Goal: Information Seeking & Learning: Learn about a topic

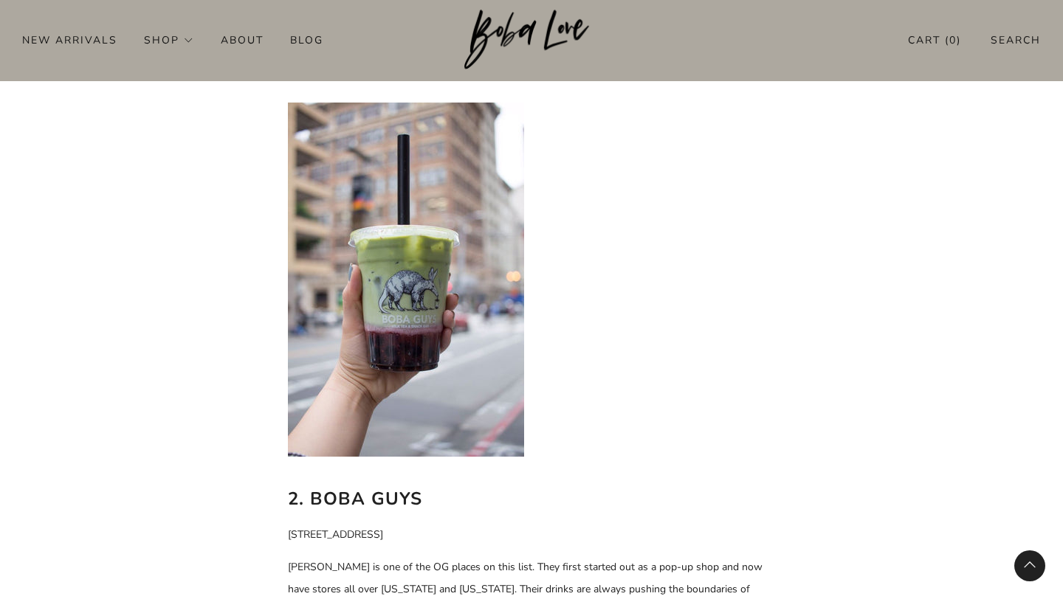
scroll to position [1301, 0]
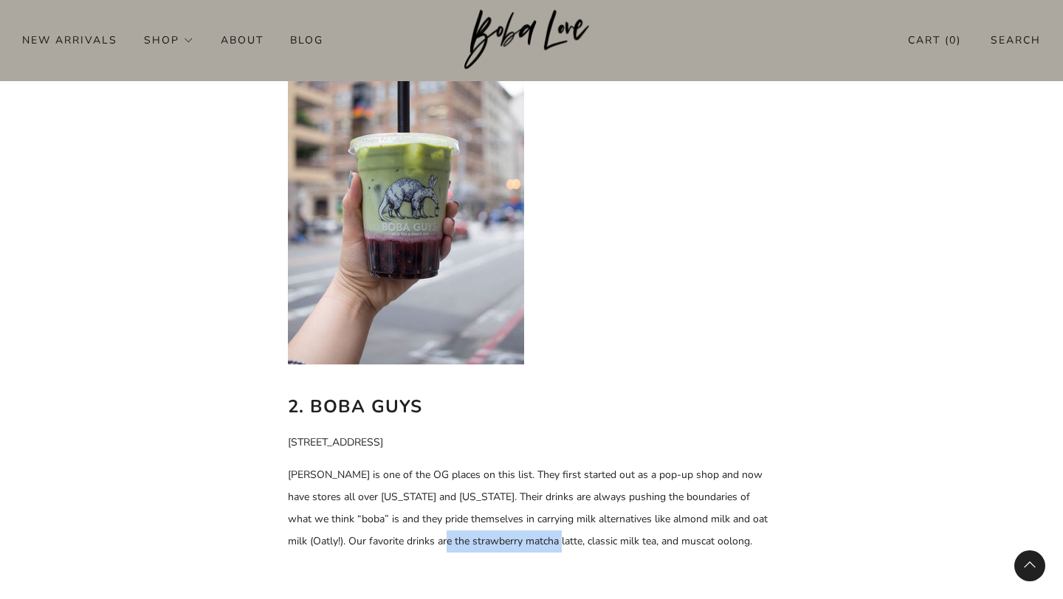
drag, startPoint x: 411, startPoint y: 540, endPoint x: 524, endPoint y: 539, distance: 112.9
click at [524, 539] on span "Boba Guys is one of the OG places on this list. They first started out as a pop…" at bounding box center [528, 508] width 480 height 80
click at [525, 541] on span "Boba Guys is one of the OG places on this list. They first started out as a pop…" at bounding box center [528, 508] width 480 height 80
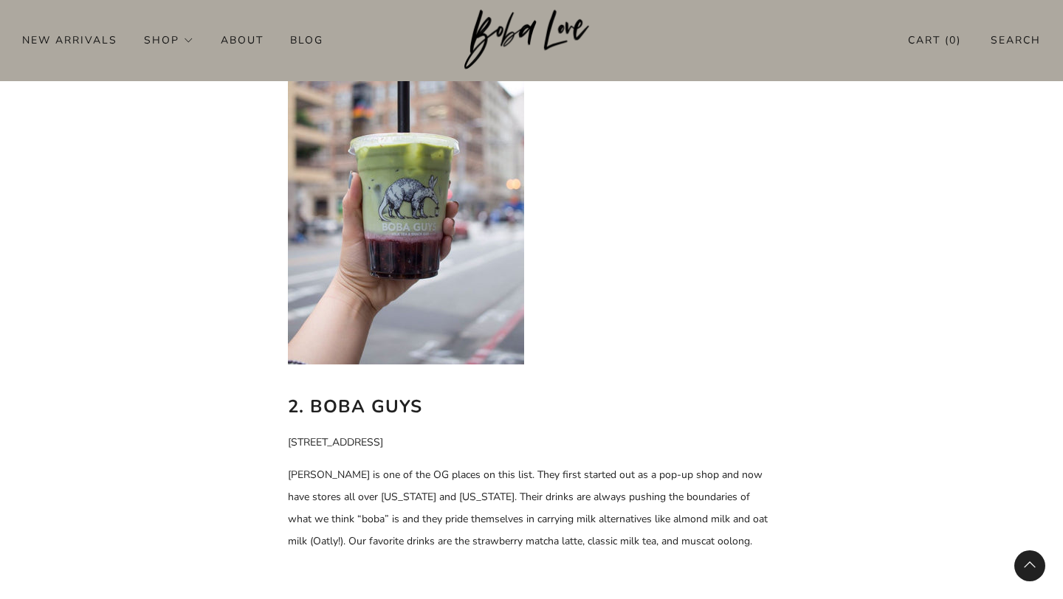
click at [557, 541] on span "Boba Guys is one of the OG places on this list. They first started out as a pop…" at bounding box center [528, 508] width 480 height 80
click at [565, 541] on span "Boba Guys is one of the OG places on this list. They first started out as a pop…" at bounding box center [528, 508] width 480 height 80
click at [577, 541] on span "Boba Guys is one of the OG places on this list. They first started out as a pop…" at bounding box center [528, 508] width 480 height 80
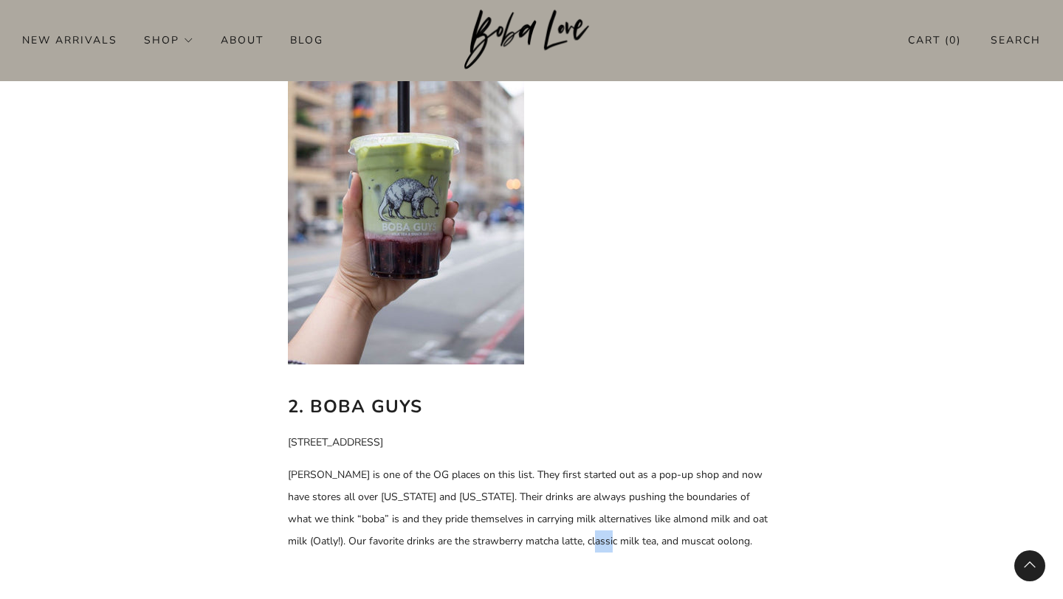
click at [577, 541] on span "Boba Guys is one of the OG places on this list. They first started out as a pop…" at bounding box center [528, 508] width 480 height 80
click at [587, 541] on span "Boba Guys is one of the OG places on this list. They first started out as a pop…" at bounding box center [528, 508] width 480 height 80
click at [607, 539] on span "Boba Guys is one of the OG places on this list. They first started out as a pop…" at bounding box center [528, 508] width 480 height 80
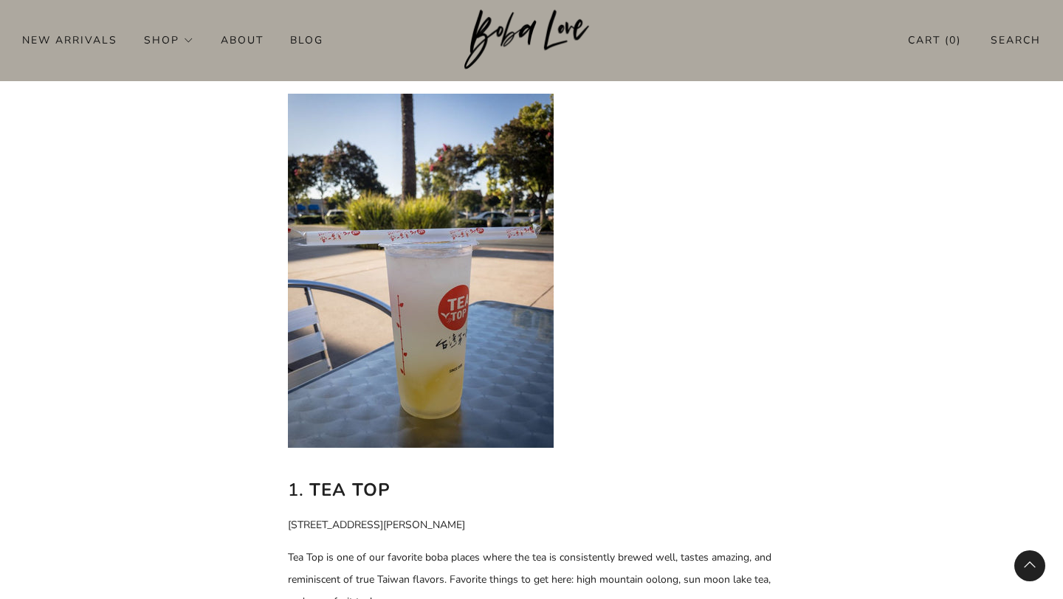
scroll to position [659, 0]
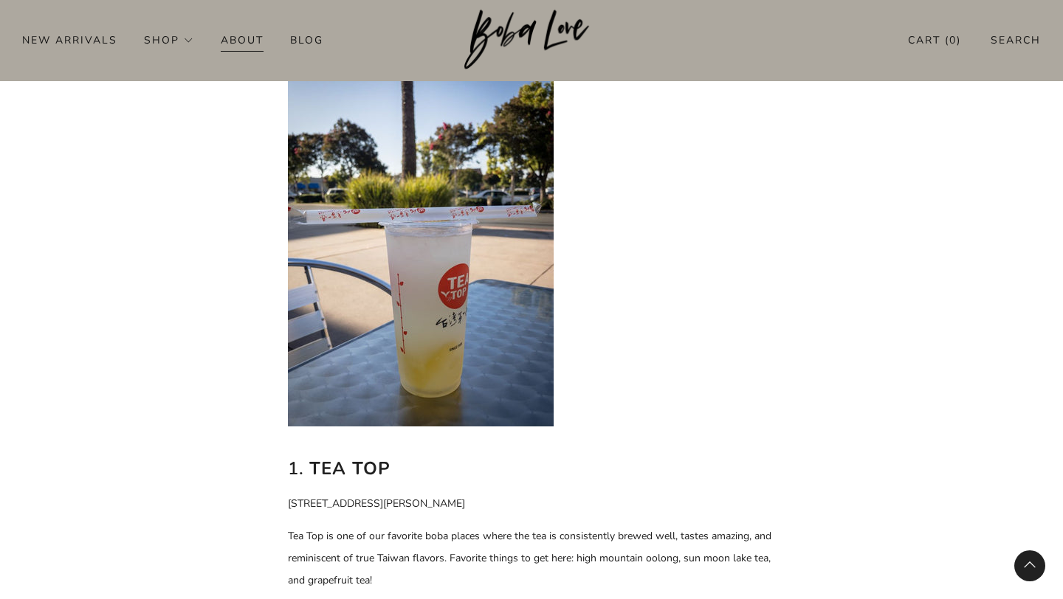
click at [289, 40] on li "About" at bounding box center [255, 40] width 69 height 24
click at [305, 41] on link "Blog" at bounding box center [306, 40] width 33 height 24
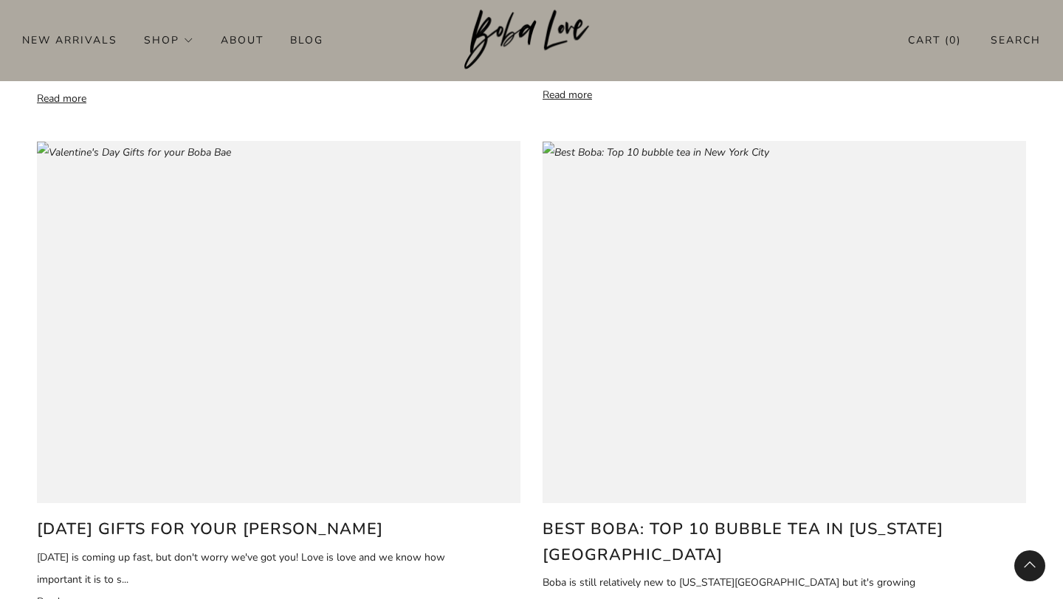
scroll to position [2191, 0]
click at [705, 516] on h2 "Best Boba: Top 10 bubble tea in New York City" at bounding box center [747, 541] width 411 height 51
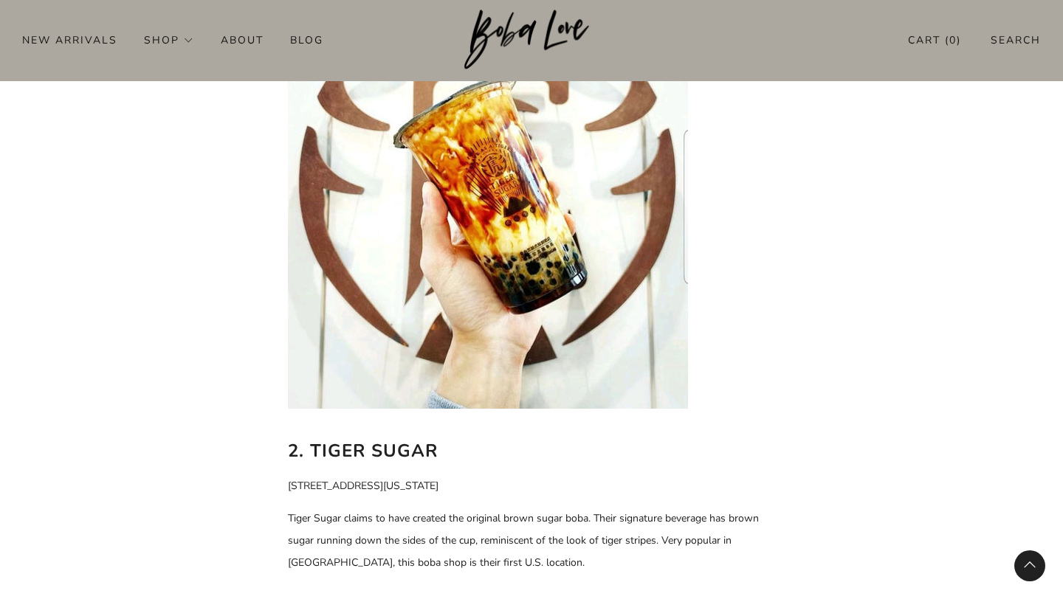
scroll to position [1248, 0]
click at [424, 507] on p "Tiger Sugar claims to have created the original brown sugar boba. Their signatu…" at bounding box center [531, 540] width 487 height 66
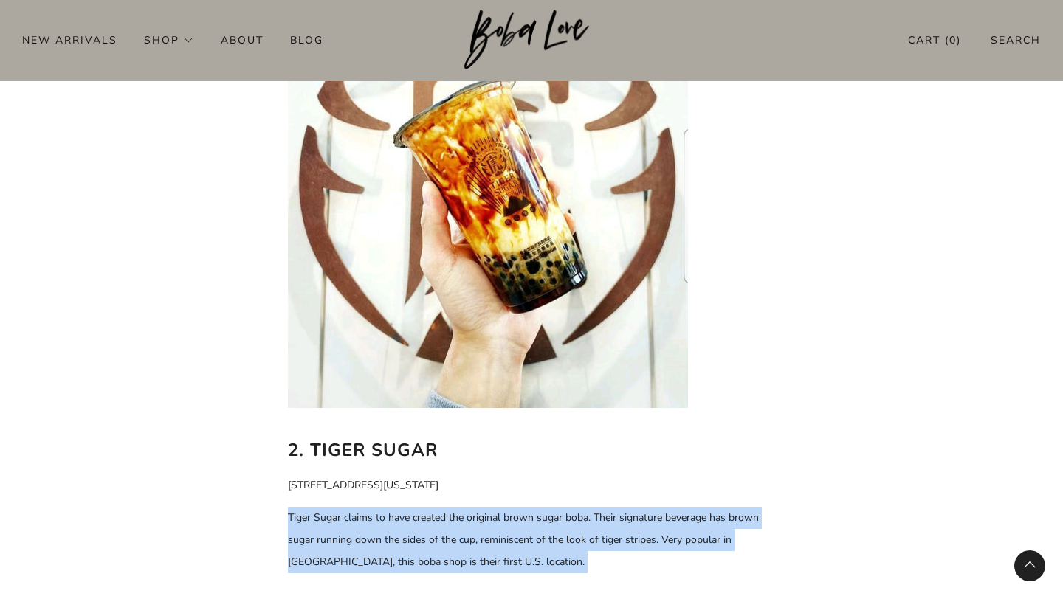
click at [424, 507] on p "Tiger Sugar claims to have created the original brown sugar boba. Their signatu…" at bounding box center [531, 540] width 487 height 66
click at [432, 507] on p "Tiger Sugar claims to have created the original brown sugar boba. Their signatu…" at bounding box center [531, 540] width 487 height 66
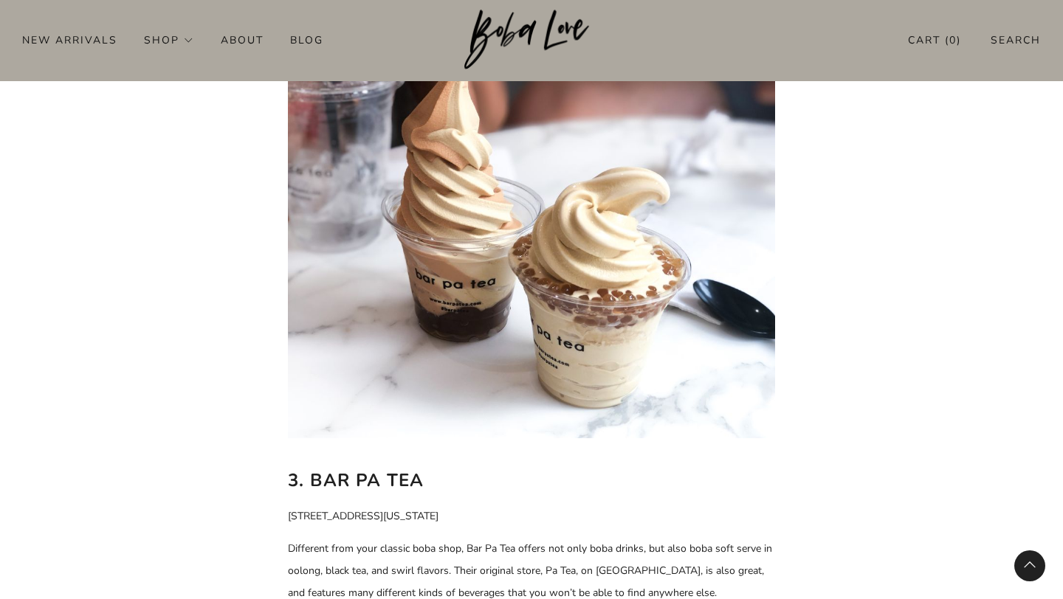
scroll to position [1857, 0]
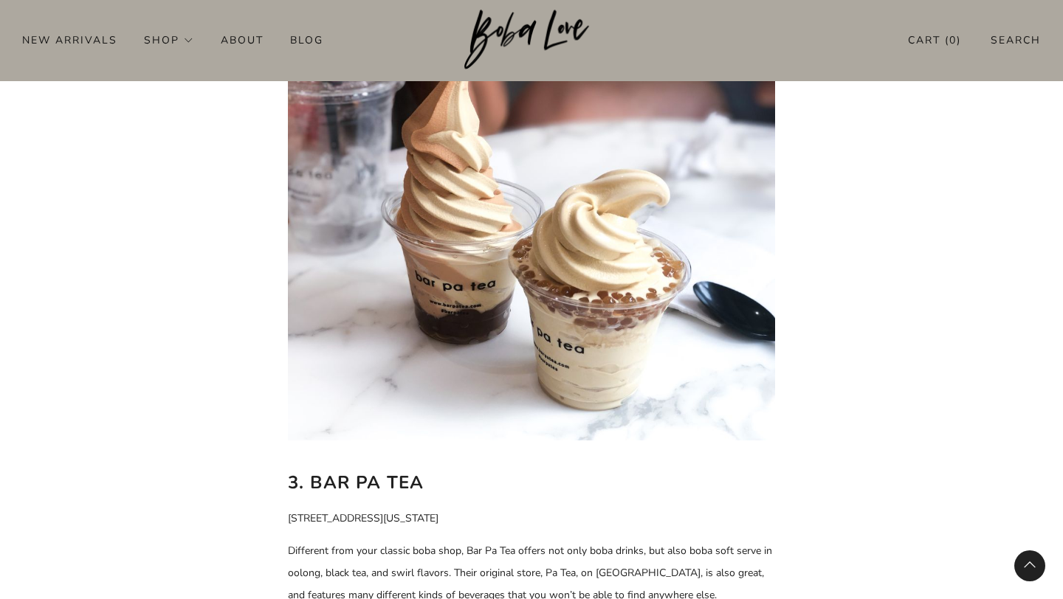
click at [348, 471] on b "3. Bar Pa Tea" at bounding box center [356, 483] width 136 height 24
copy div "3. Bar Pa Tea"
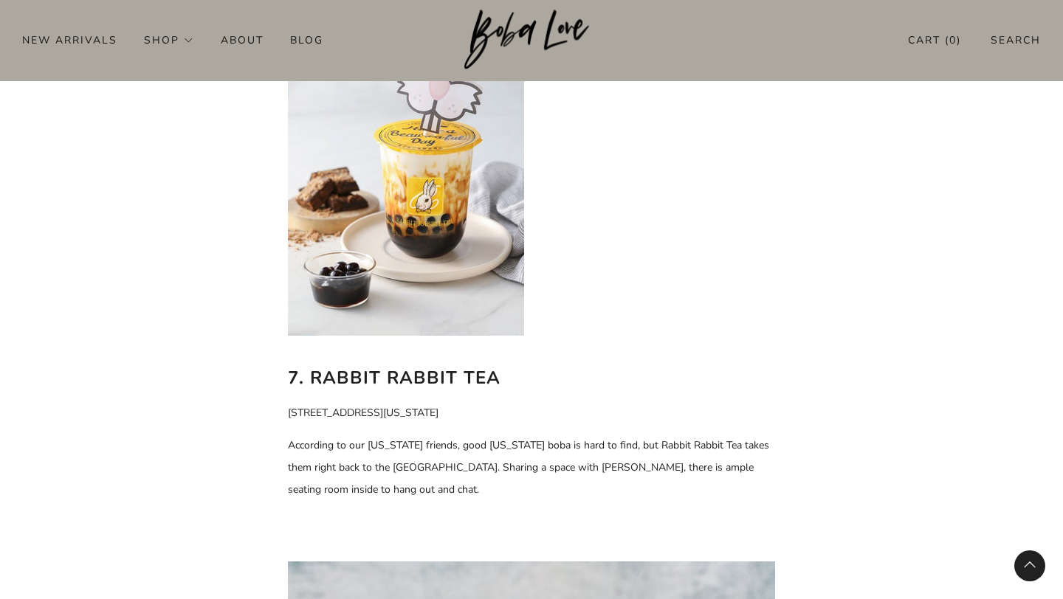
scroll to position [4315, 0]
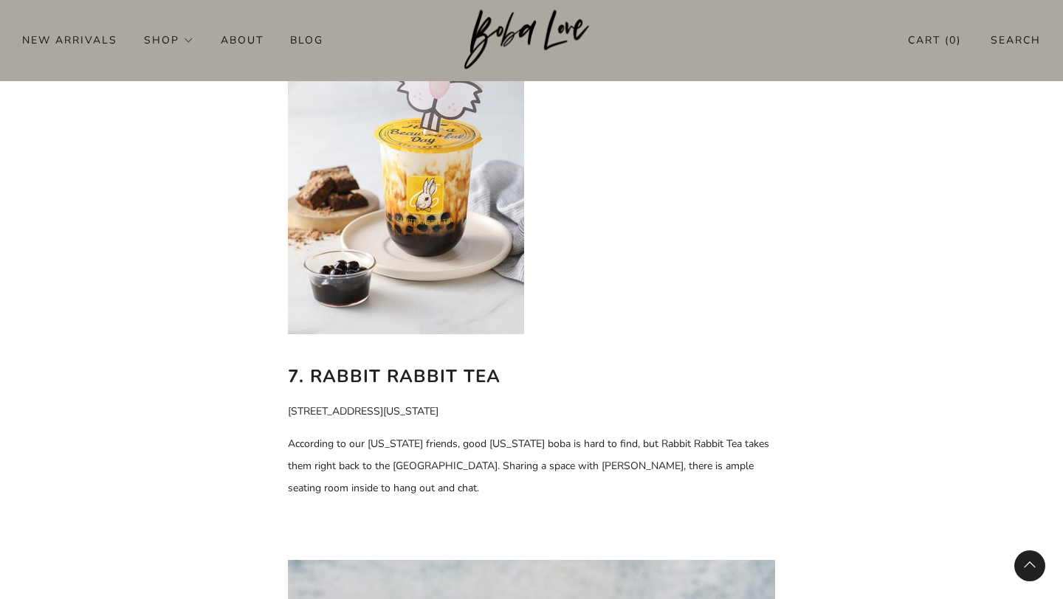
click at [429, 365] on b "7. Rabbit Rabbit Tea" at bounding box center [394, 377] width 213 height 24
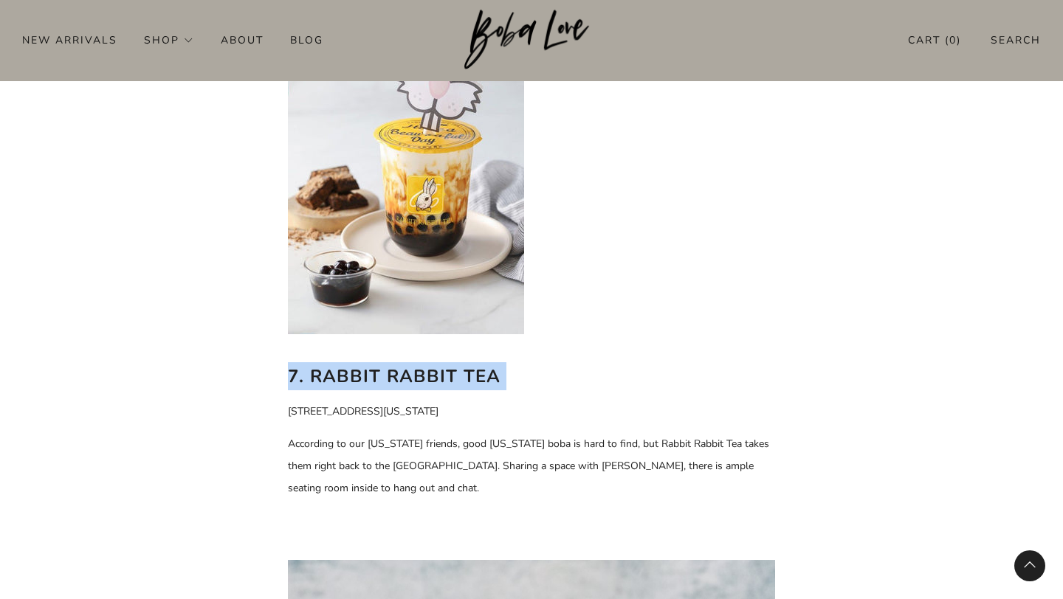
click at [429, 365] on b "7. Rabbit Rabbit Tea" at bounding box center [394, 377] width 213 height 24
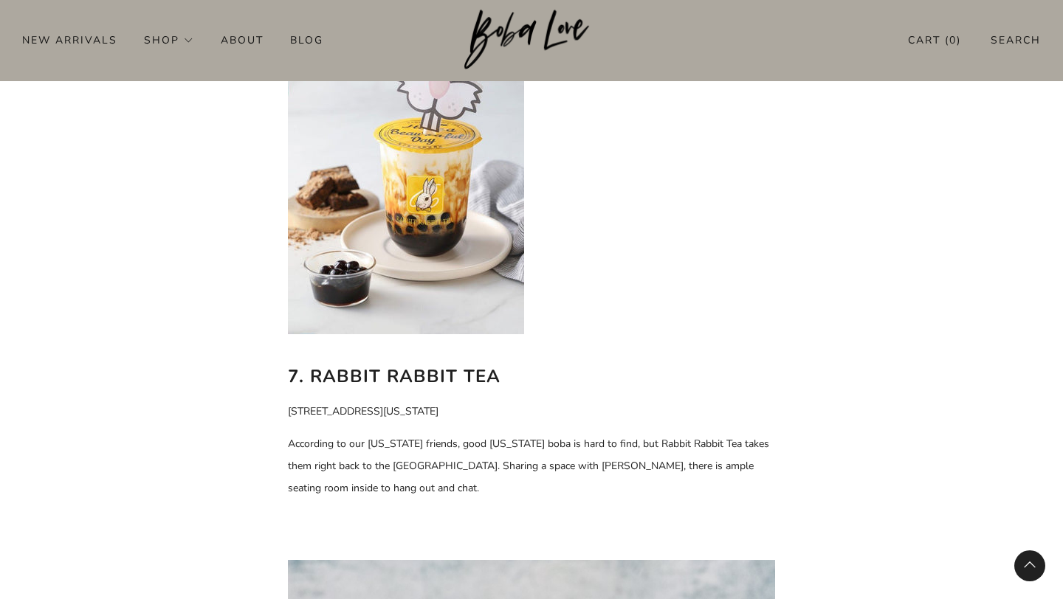
click at [455, 433] on p "According to our [US_STATE] friends, good [US_STATE] boba is hard to find, but …" at bounding box center [531, 466] width 487 height 66
click at [454, 433] on p "According to our [US_STATE] friends, good [US_STATE] boba is hard to find, but …" at bounding box center [531, 466] width 487 height 66
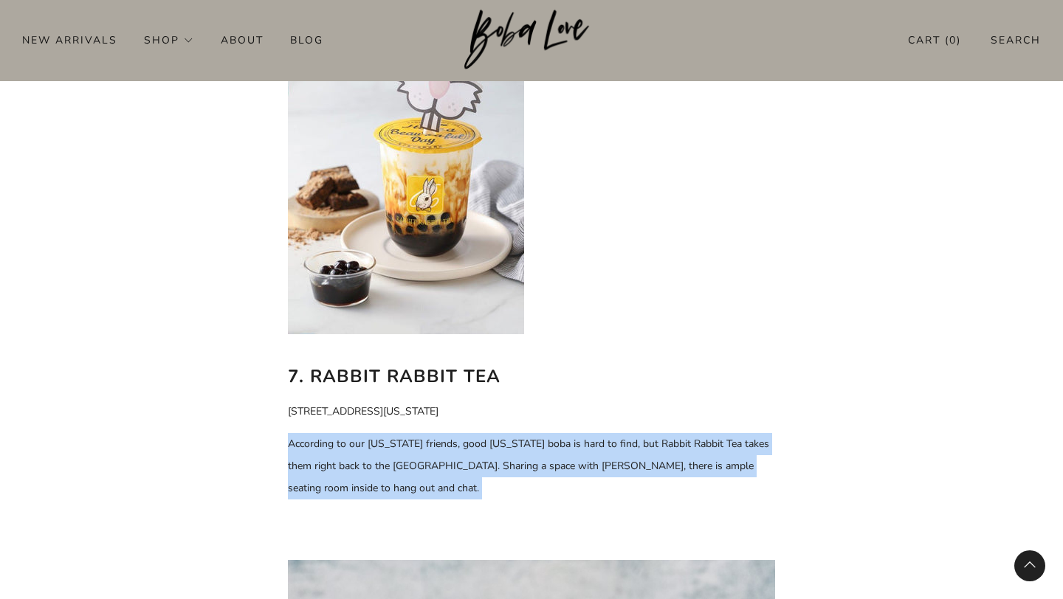
click at [454, 433] on p "According to our [US_STATE] friends, good [US_STATE] boba is hard to find, but …" at bounding box center [531, 466] width 487 height 66
click at [429, 433] on p "According to our [US_STATE] friends, good [US_STATE] boba is hard to find, but …" at bounding box center [531, 466] width 487 height 66
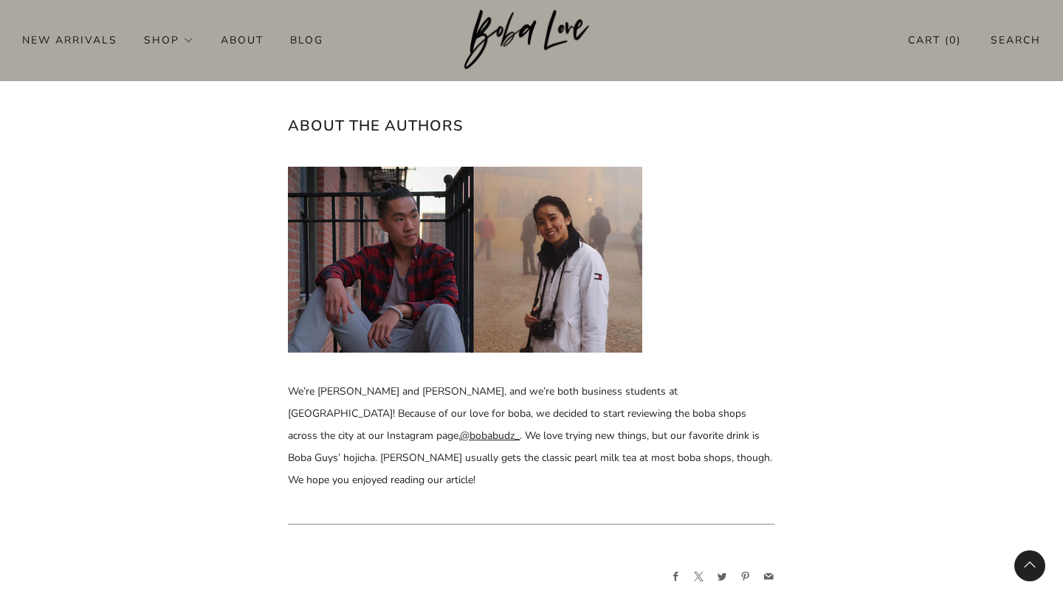
scroll to position [6676, 0]
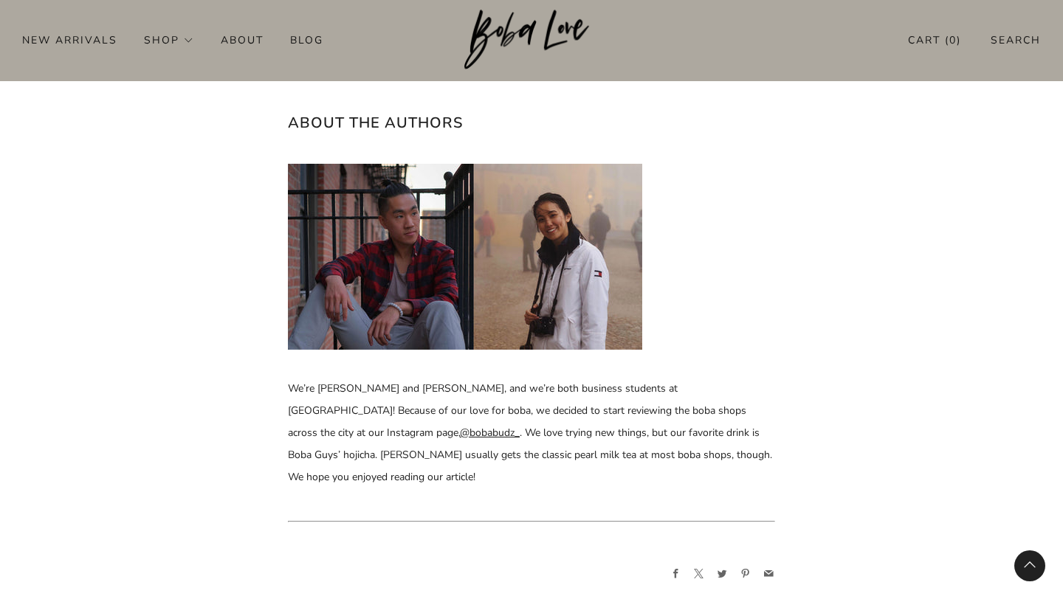
click at [544, 388] on p "We’re [PERSON_NAME] and [PERSON_NAME], and we’re both business students at [GEO…" at bounding box center [531, 433] width 487 height 111
click at [517, 396] on p "We’re [PERSON_NAME] and [PERSON_NAME], and we’re both business students at [GEO…" at bounding box center [531, 433] width 487 height 111
